Goal: Task Accomplishment & Management: Use online tool/utility

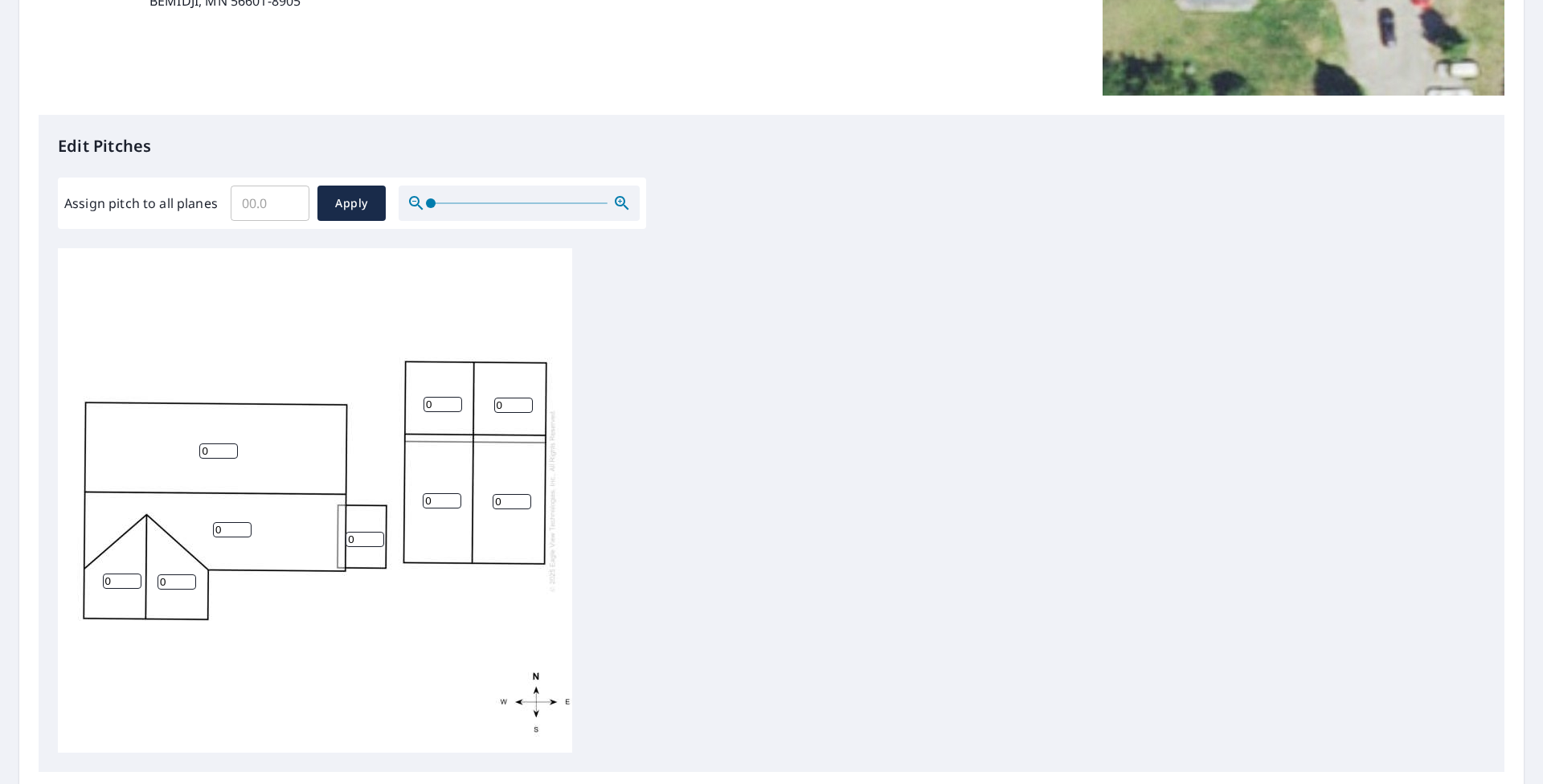
scroll to position [321, 0]
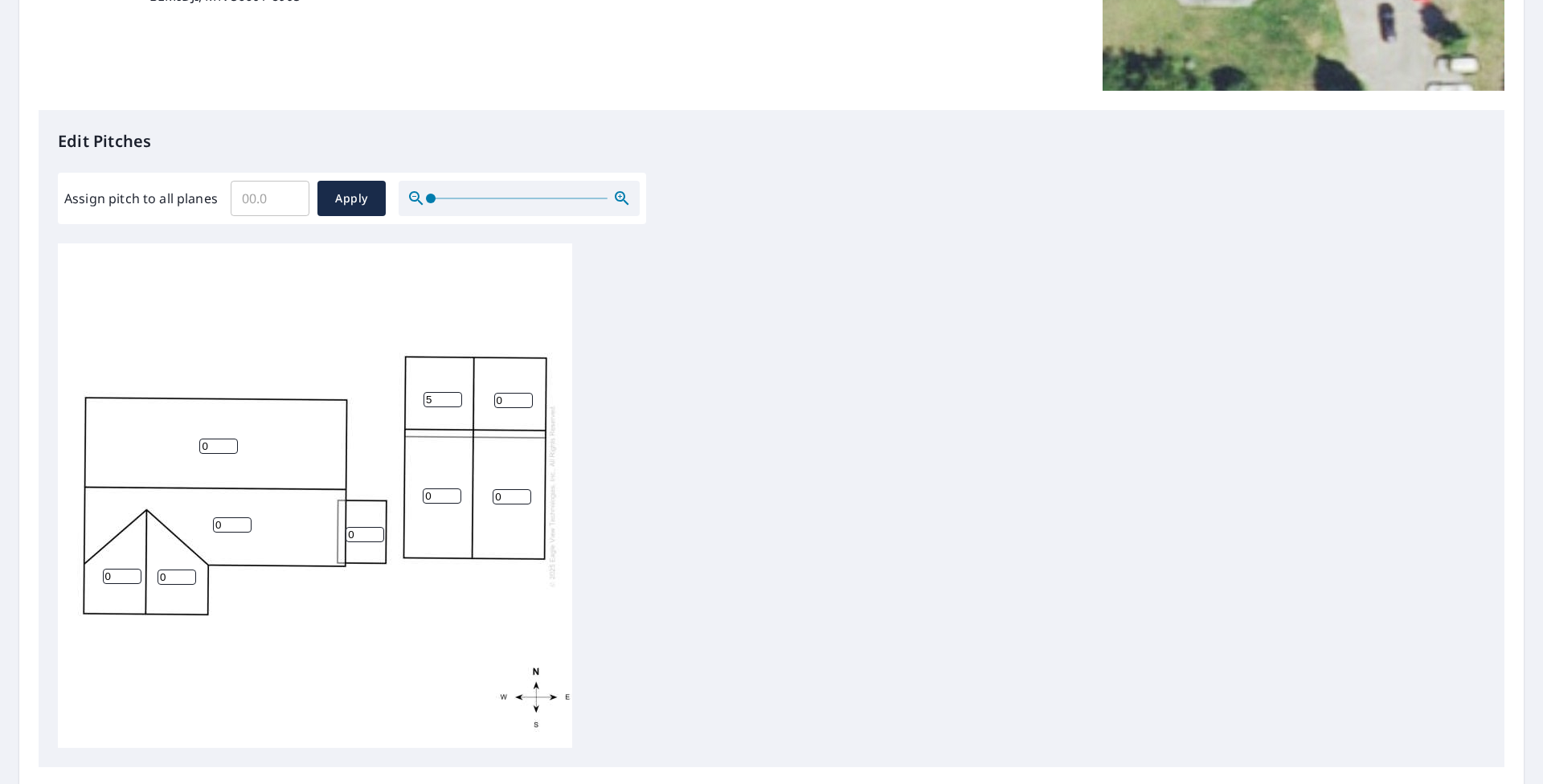
click at [449, 400] on input "5" at bounding box center [442, 400] width 38 height 15
type input "4"
click at [453, 403] on input "4" at bounding box center [442, 400] width 38 height 15
click at [528, 405] on input "0" at bounding box center [513, 400] width 38 height 15
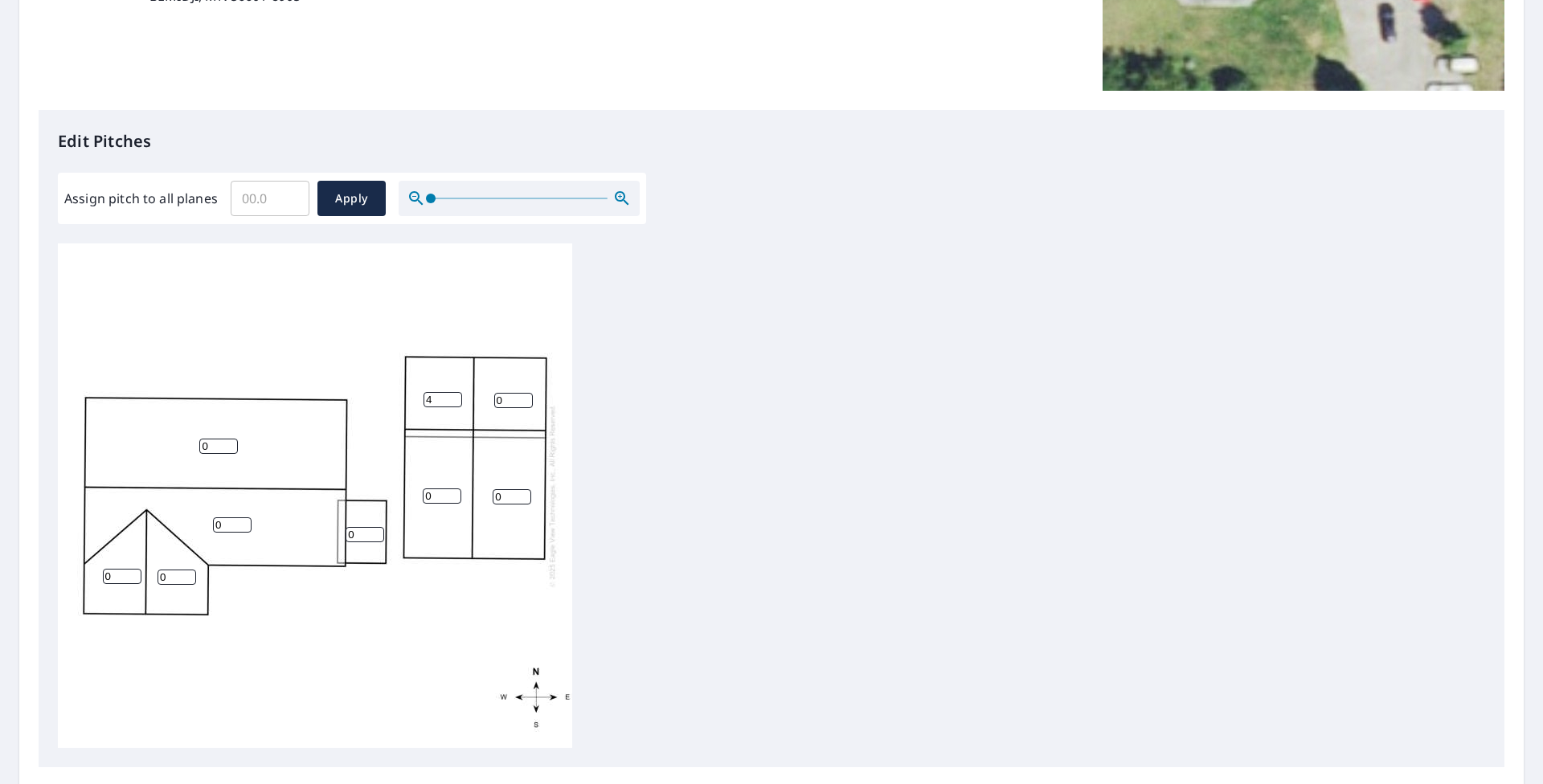
click at [528, 405] on input "0" at bounding box center [513, 400] width 38 height 15
type input "4"
click at [441, 498] on input "0" at bounding box center [441, 495] width 38 height 15
type input "0"
type input "4"
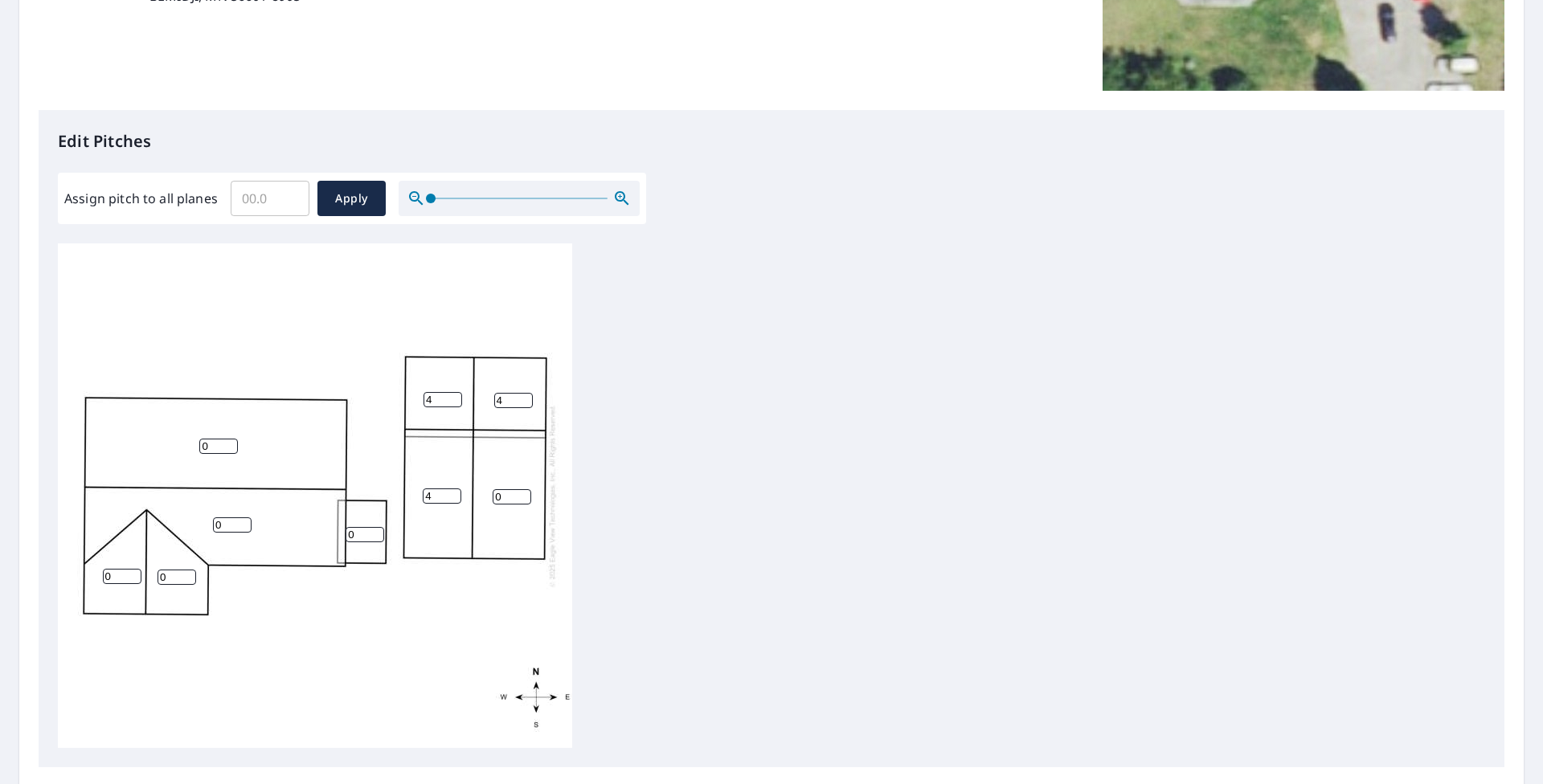
click at [500, 495] on input "0" at bounding box center [512, 496] width 38 height 15
type input "4"
click at [713, 467] on div "0 0 4 4 4 4 0 0 0" at bounding box center [771, 495] width 1428 height 504
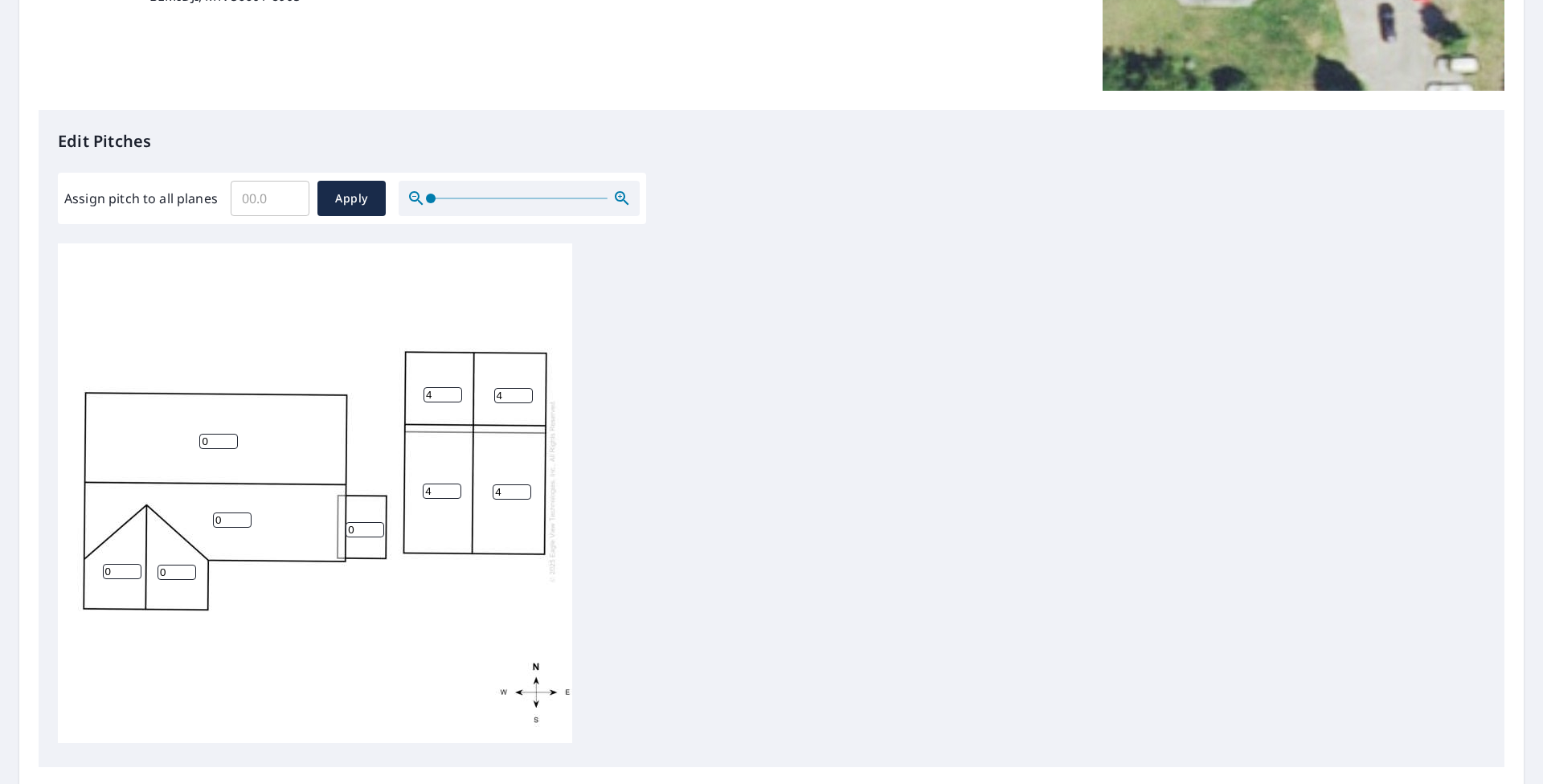
scroll to position [17, 0]
click at [365, 197] on span "Apply" at bounding box center [352, 199] width 43 height 20
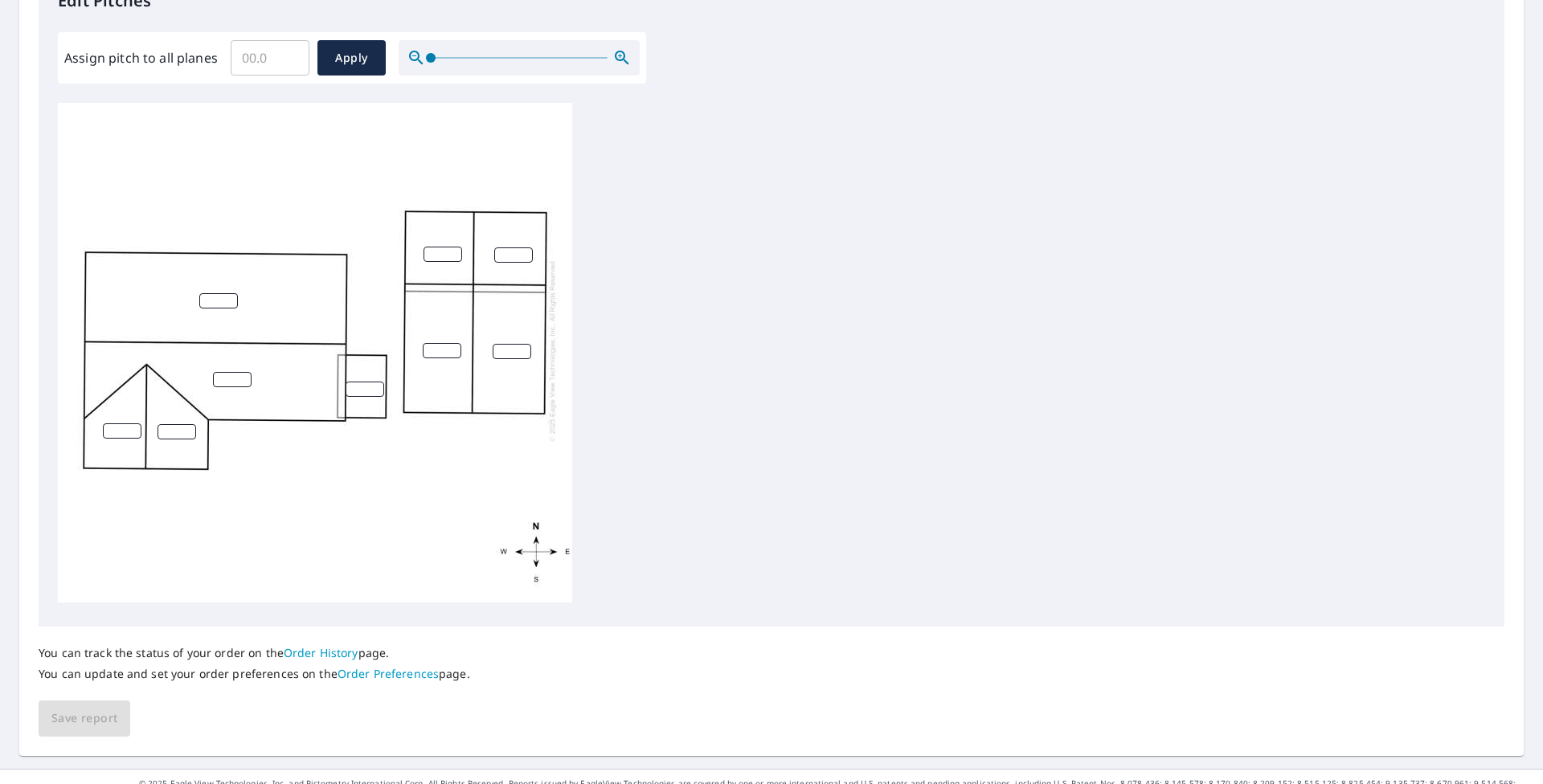
scroll to position [487, 0]
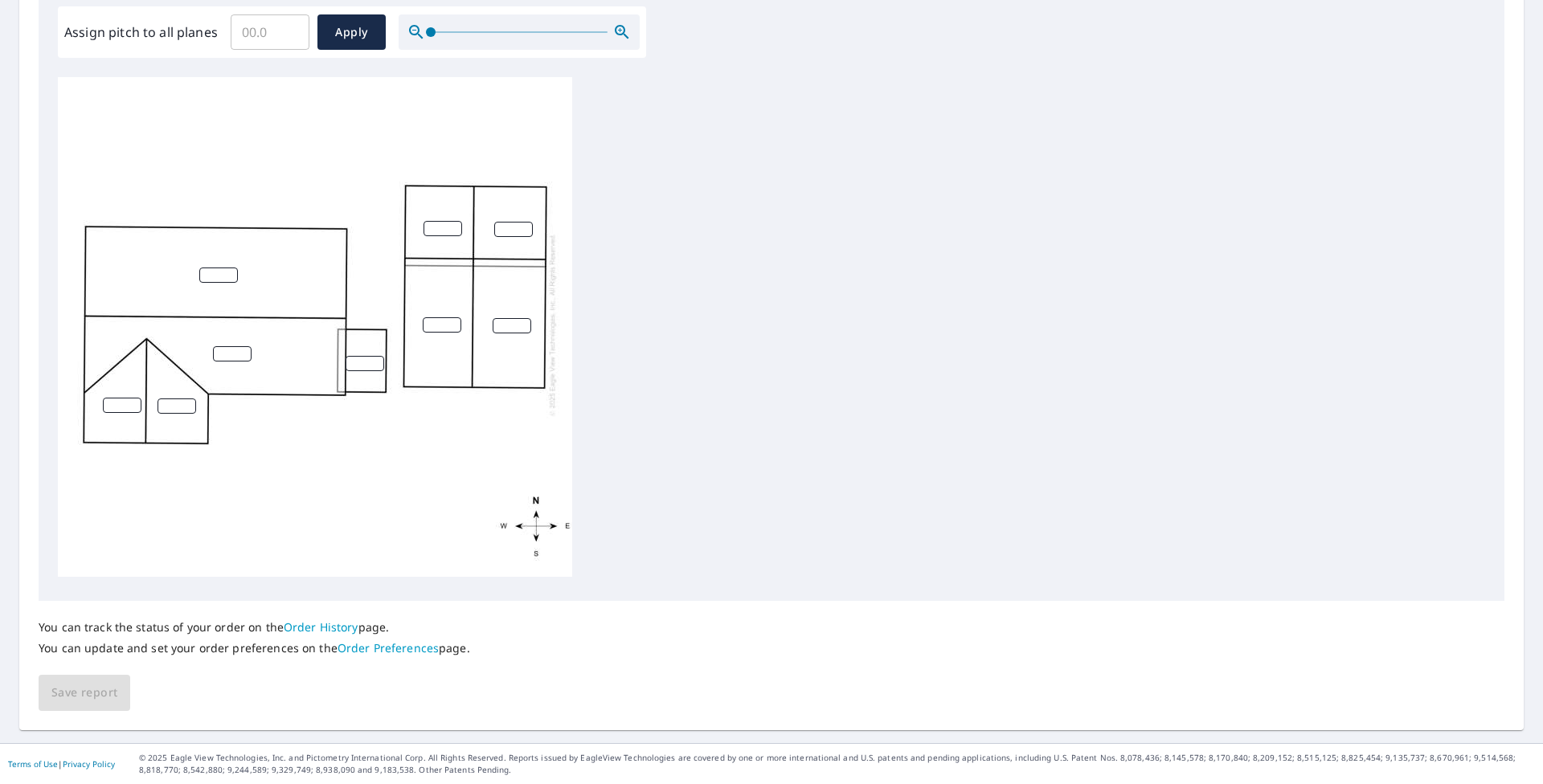
click at [446, 221] on input "number" at bounding box center [442, 228] width 38 height 15
type input "4"
click at [444, 317] on input "number" at bounding box center [441, 324] width 38 height 15
type input "4"
click at [504, 222] on input "number" at bounding box center [513, 229] width 38 height 15
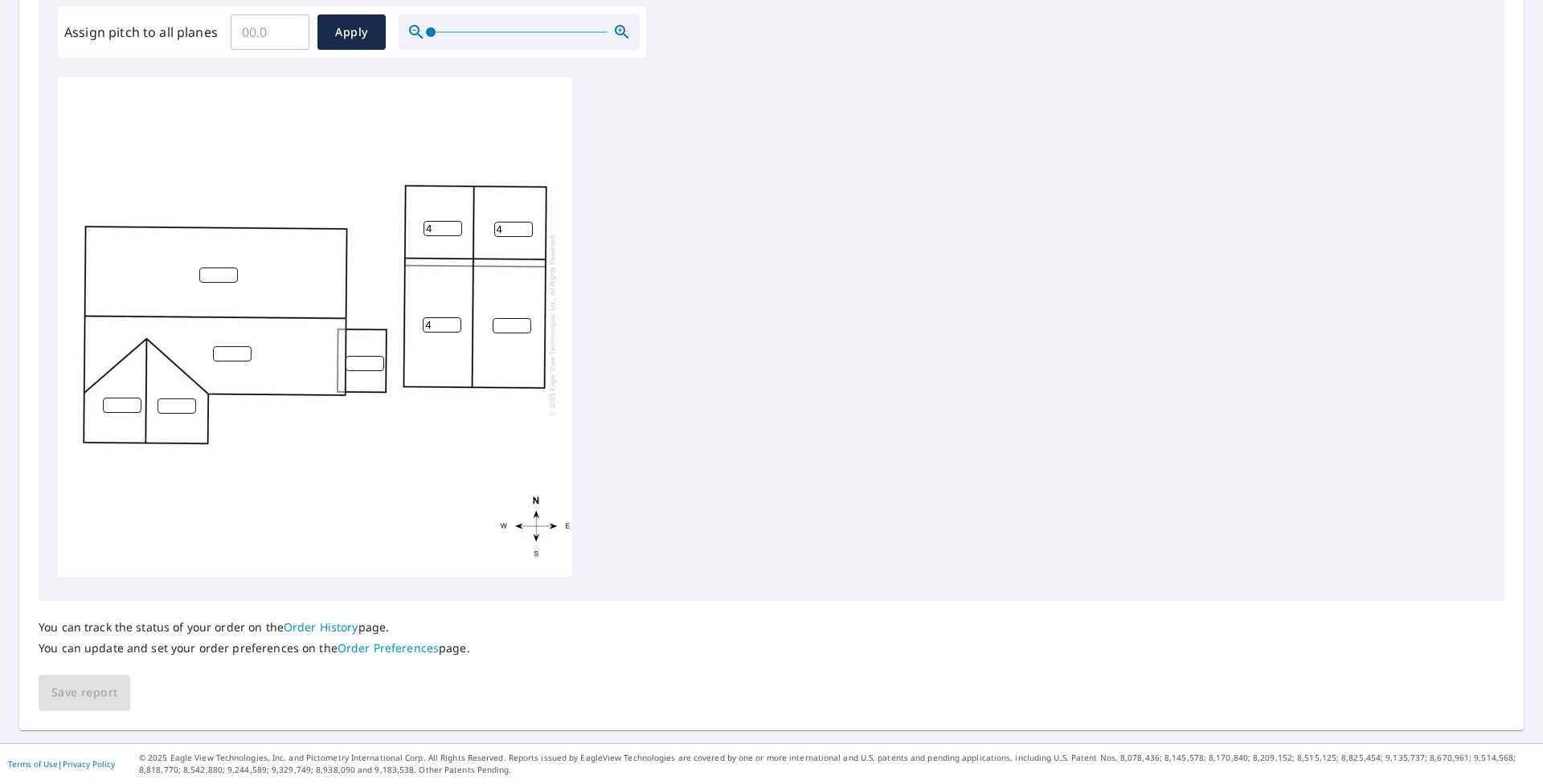
type input "4"
click at [513, 318] on input "number" at bounding box center [512, 325] width 38 height 15
type input "4"
click at [227, 267] on input "1" at bounding box center [218, 274] width 38 height 15
type input "1"
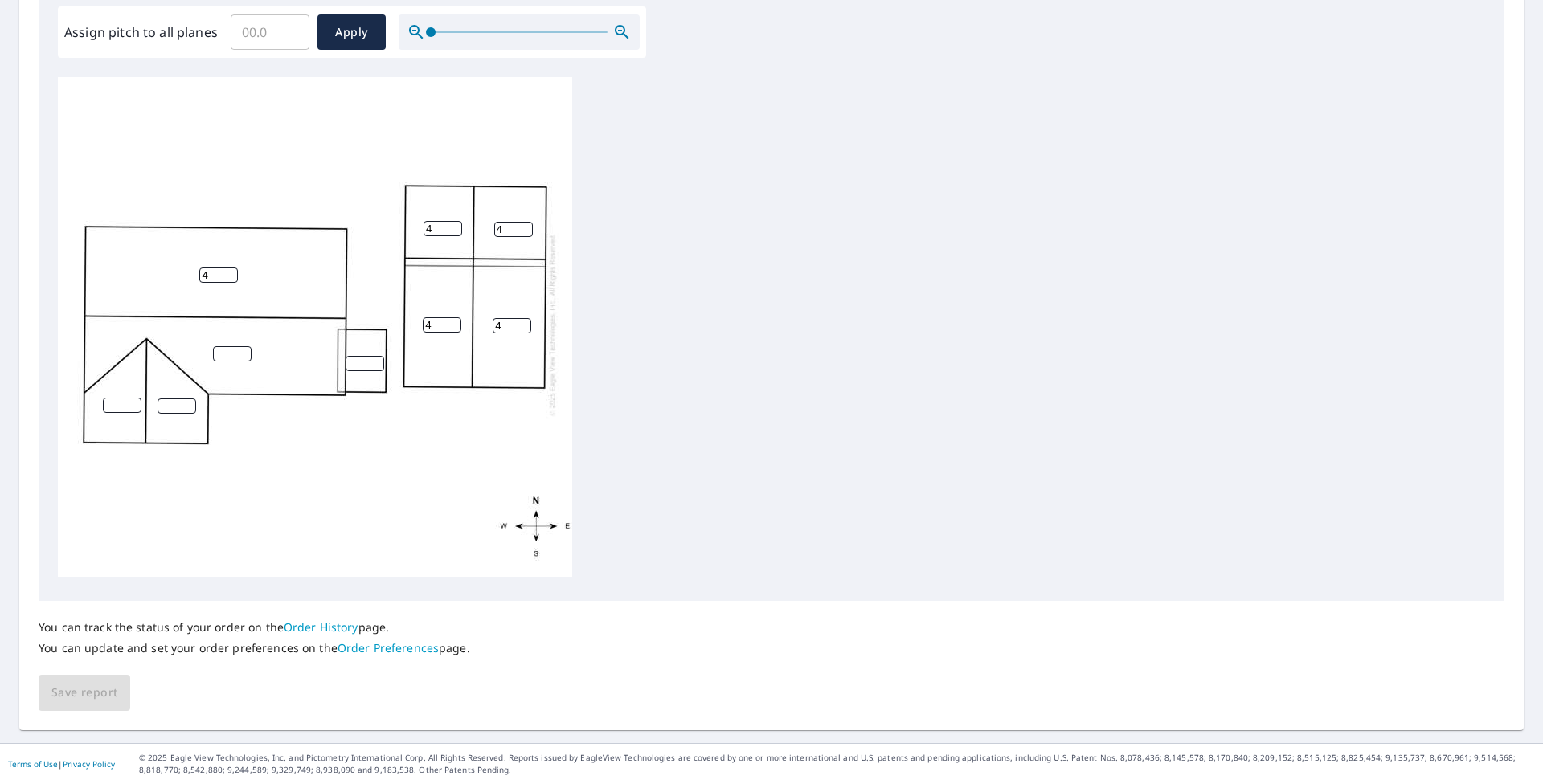
type input "4"
click at [235, 346] on input "number" at bounding box center [232, 353] width 38 height 15
type input "4"
click at [359, 356] on input "number" at bounding box center [364, 363] width 38 height 15
type input "4"
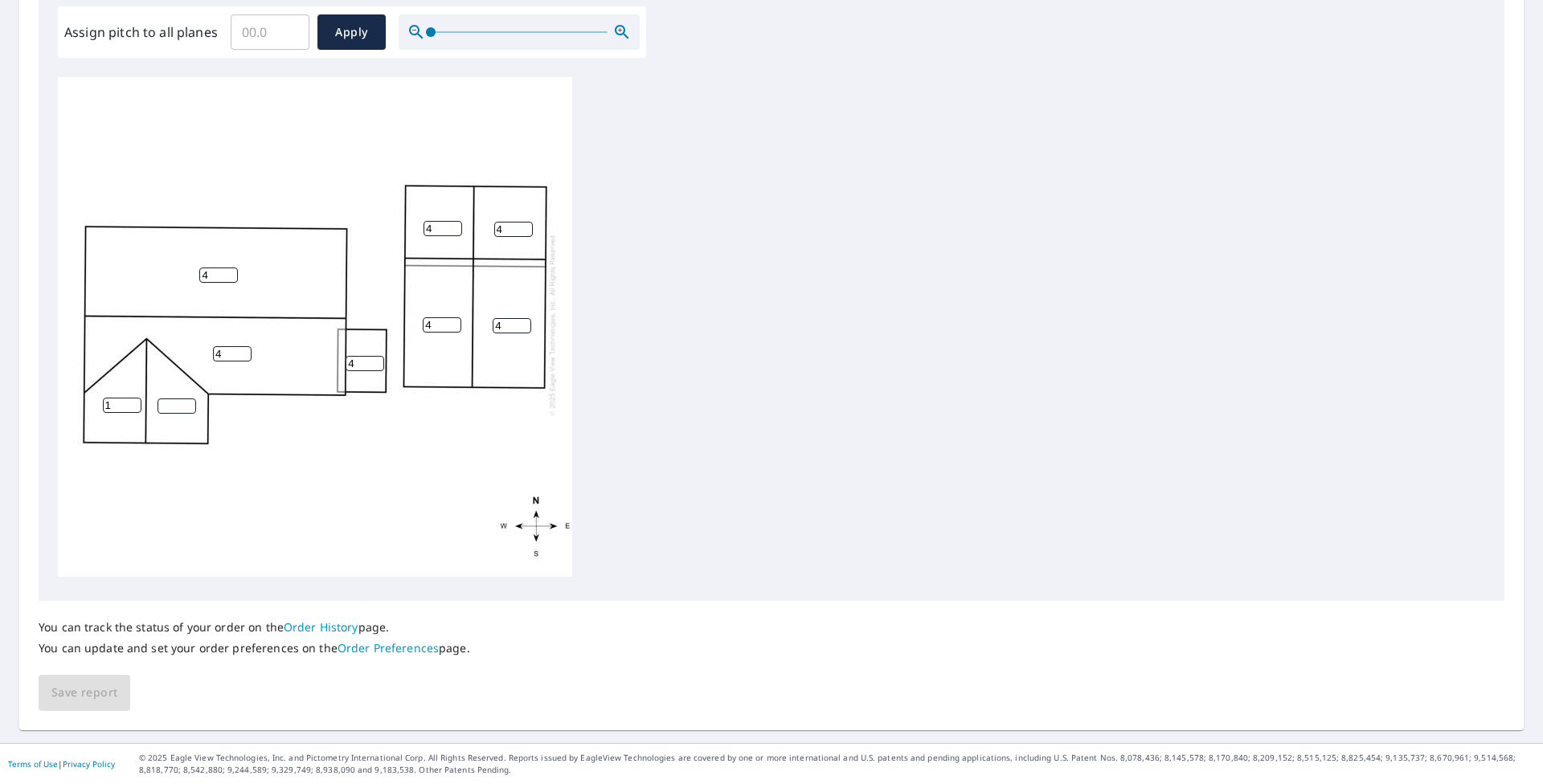
type input "1"
click at [127, 398] on input "1" at bounding box center [122, 405] width 38 height 15
type input "4"
click at [164, 399] on input "number" at bounding box center [176, 406] width 38 height 15
type input "4"
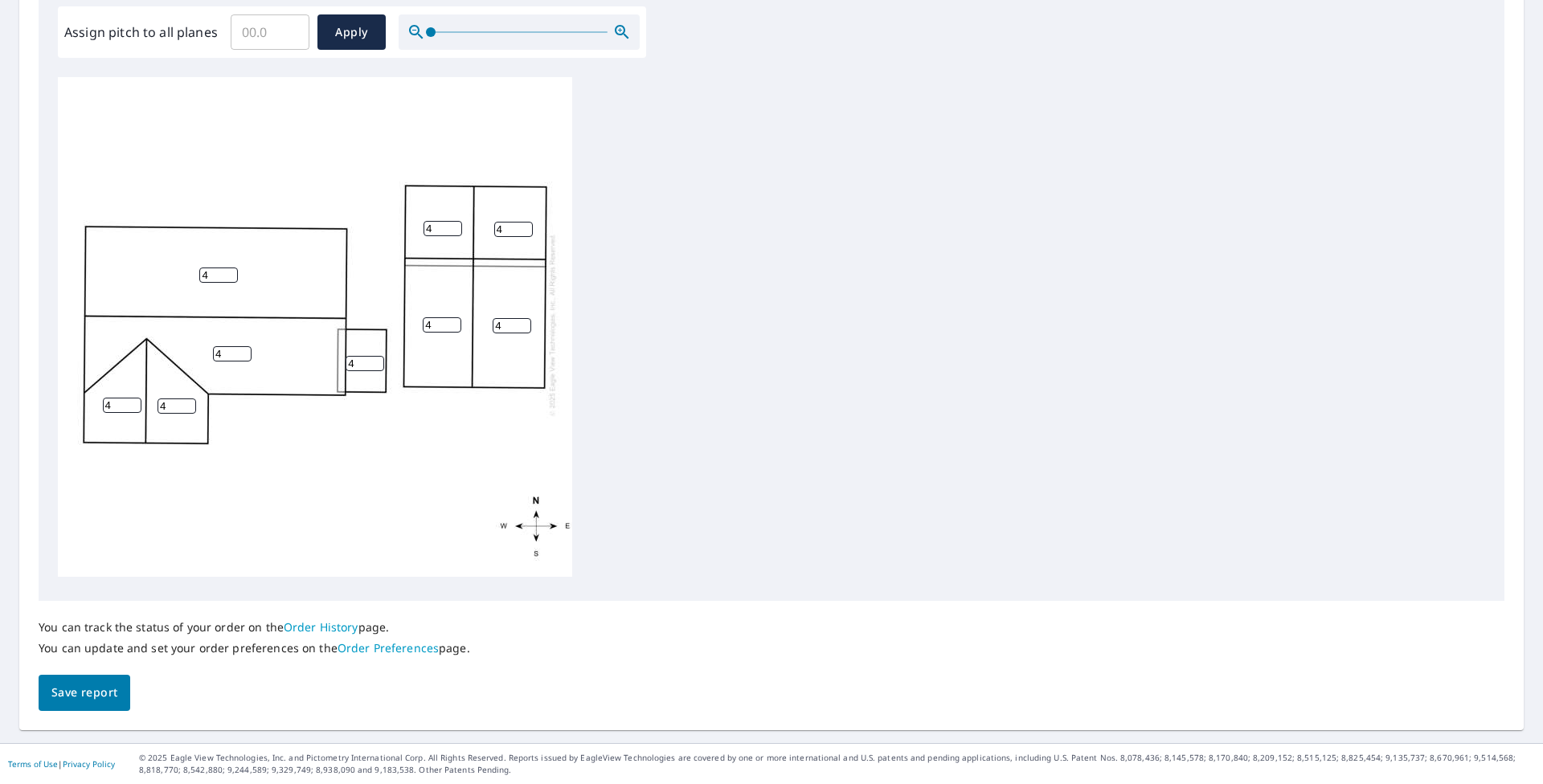
drag, startPoint x: 104, startPoint y: 689, endPoint x: 175, endPoint y: 653, distance: 79.6
click at [103, 680] on span "Save report" at bounding box center [84, 693] width 66 height 20
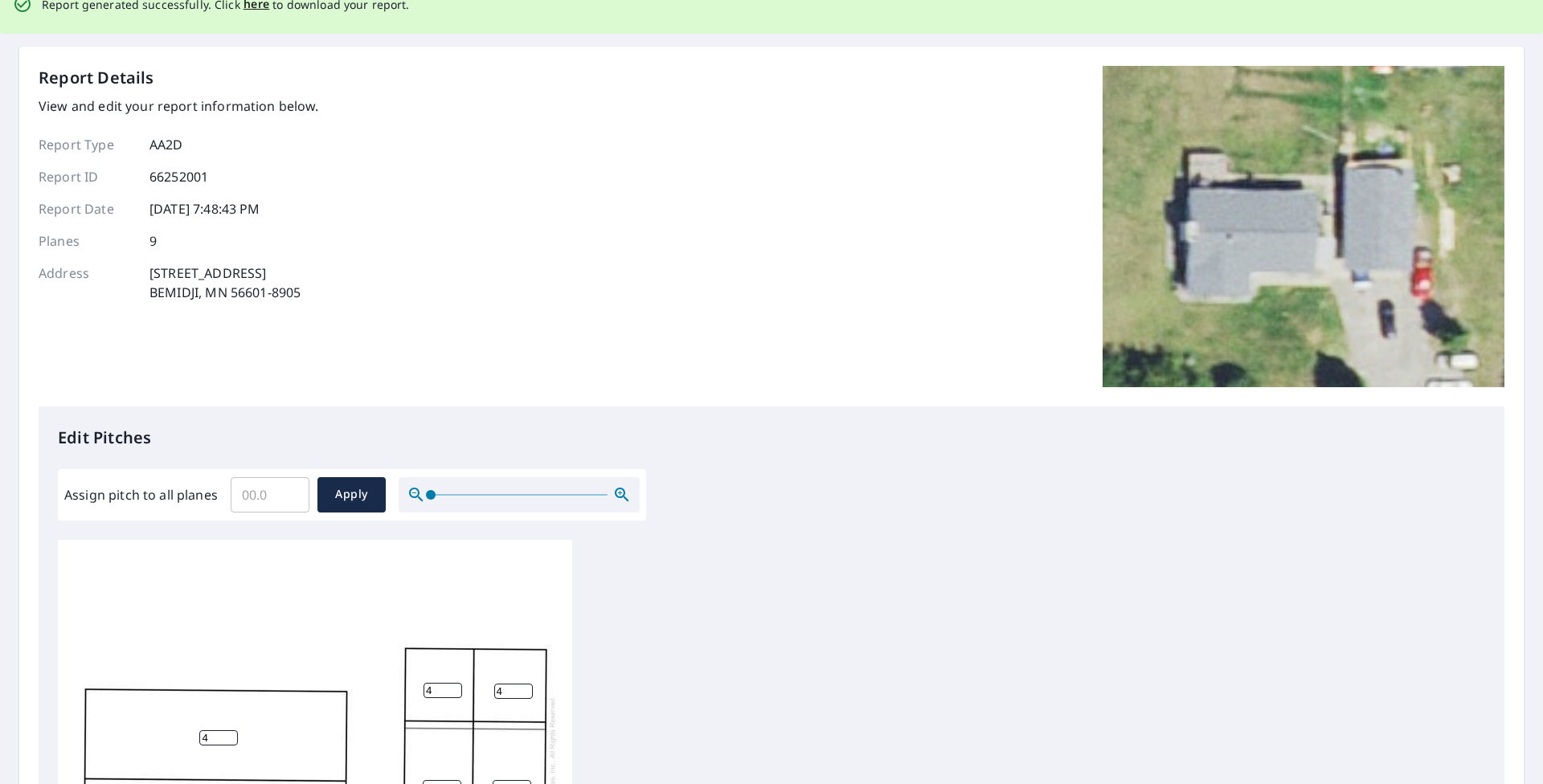
scroll to position [0, 0]
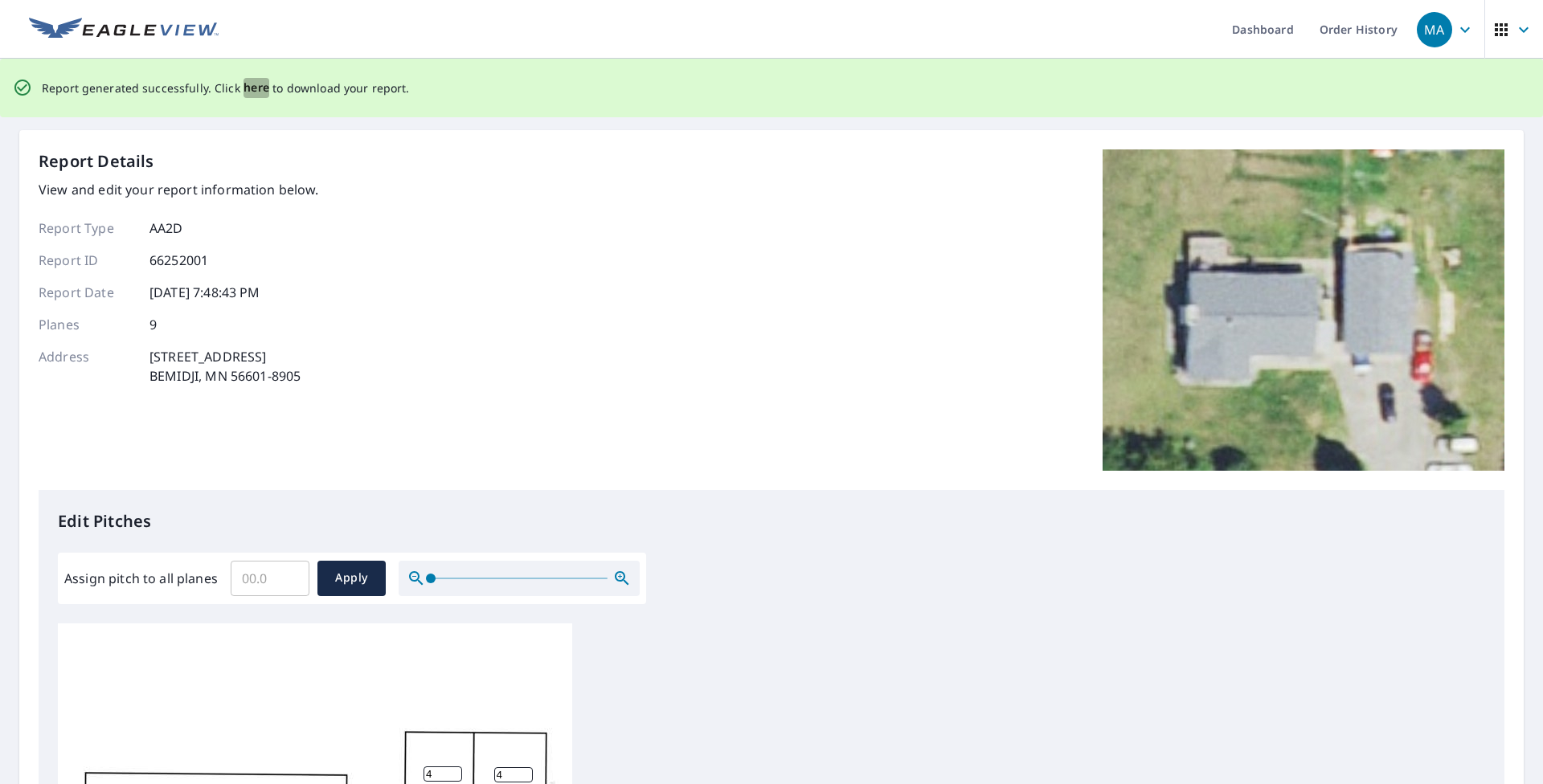
click at [243, 89] on span "here" at bounding box center [257, 88] width 27 height 20
